Goal: Communication & Community: Share content

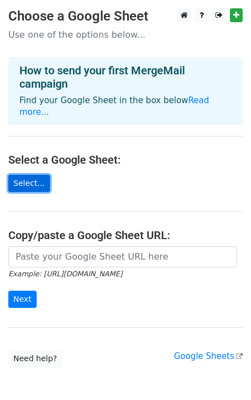
click at [31, 176] on link "Select..." at bounding box center [29, 183] width 42 height 17
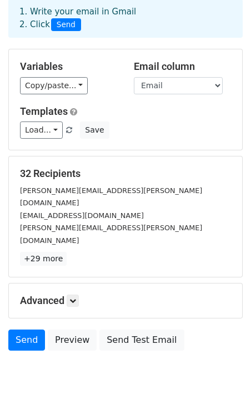
scroll to position [55, 0]
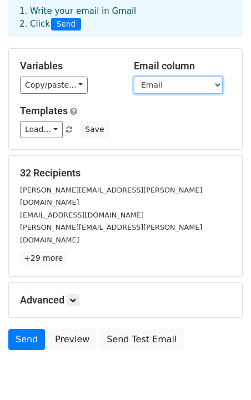
click at [213, 85] on select "Email Nome Produto Empresa" at bounding box center [178, 85] width 89 height 17
click at [134, 77] on select "Email Nome Produto Empresa" at bounding box center [178, 85] width 89 height 17
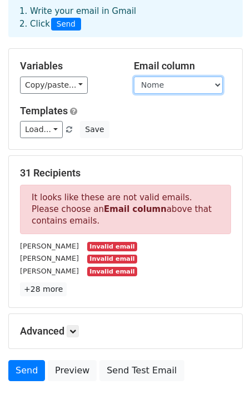
click at [209, 85] on select "Email Nome Produto Empresa" at bounding box center [178, 85] width 89 height 17
select select "Email"
click at [134, 77] on select "Email Nome Produto Empresa" at bounding box center [178, 85] width 89 height 17
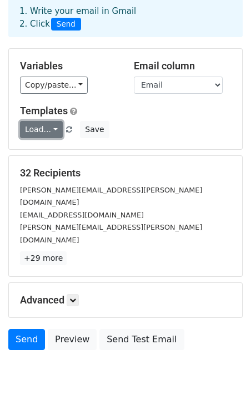
click at [47, 128] on link "Load..." at bounding box center [41, 129] width 43 height 17
click at [135, 100] on div "Variables Copy/paste... {{Email}} {{Nome}} {{Produto}} {{Empresa}} Email column…" at bounding box center [125, 99] width 233 height 100
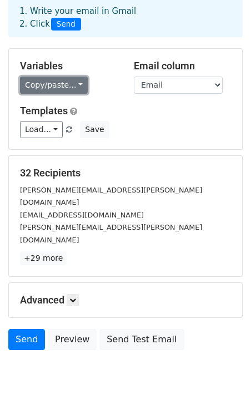
click at [69, 82] on link "Copy/paste..." at bounding box center [54, 85] width 68 height 17
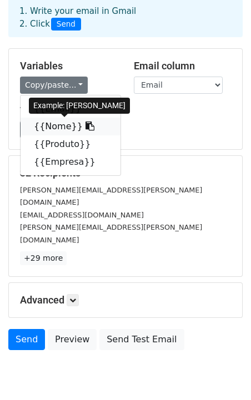
click at [85, 127] on icon at bounding box center [89, 126] width 9 height 9
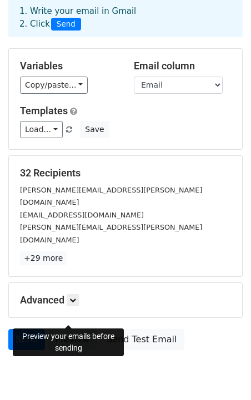
click at [64, 329] on link "Preview" at bounding box center [72, 339] width 49 height 21
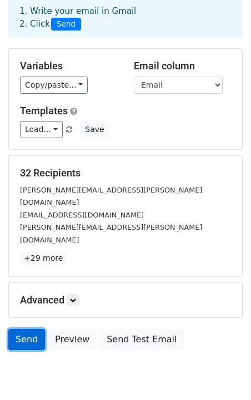
click at [24, 329] on link "Send" at bounding box center [26, 339] width 37 height 21
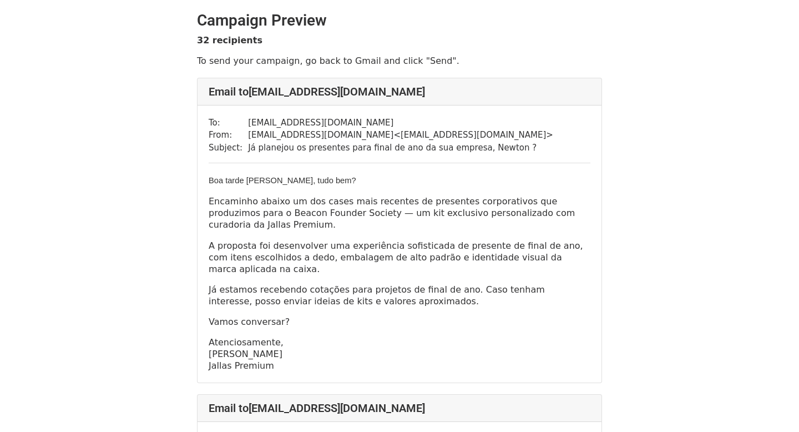
scroll to position [8, 0]
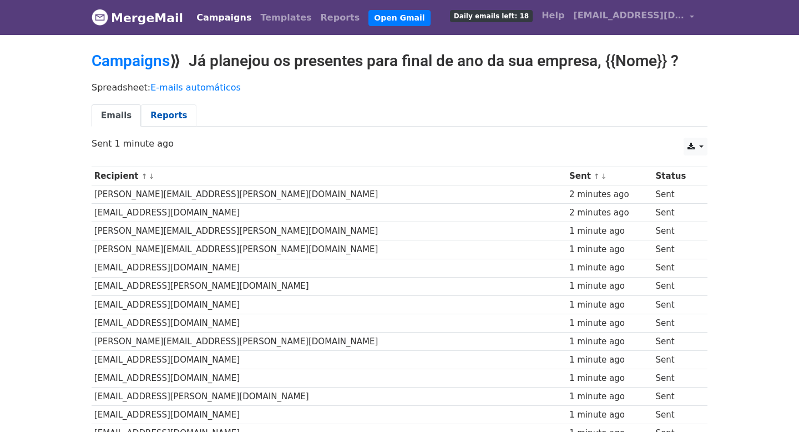
click at [166, 117] on link "Reports" at bounding box center [168, 115] width 55 height 23
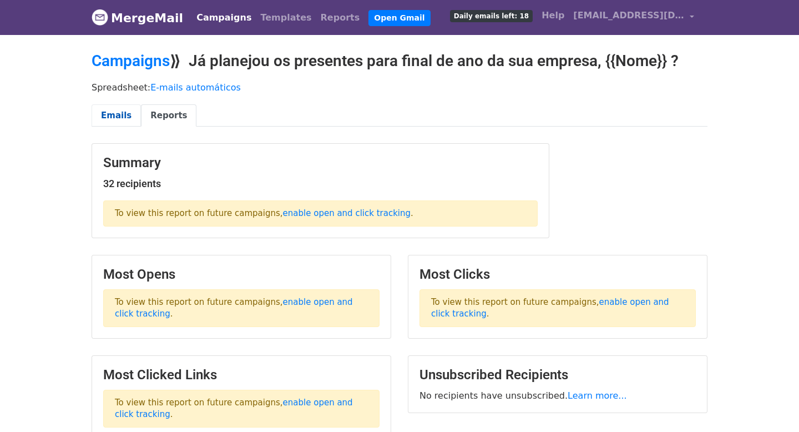
click at [122, 116] on link "Emails" at bounding box center [116, 115] width 49 height 23
